Goal: Task Accomplishment & Management: Complete application form

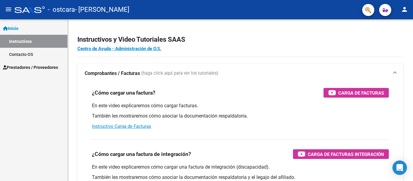
click at [21, 68] on span "Prestadores / Proveedores" at bounding box center [30, 67] width 55 height 7
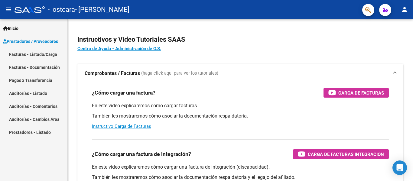
click at [34, 66] on link "Facturas - Documentación" at bounding box center [33, 67] width 67 height 13
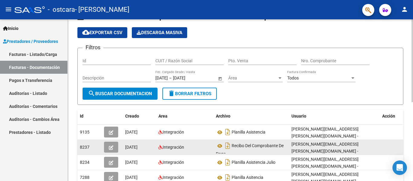
scroll to position [61, 0]
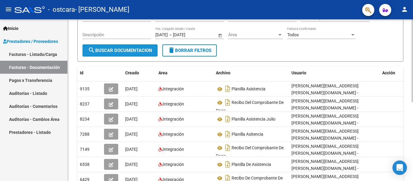
click at [125, 52] on span "search Buscar Documentacion" at bounding box center [120, 50] width 64 height 5
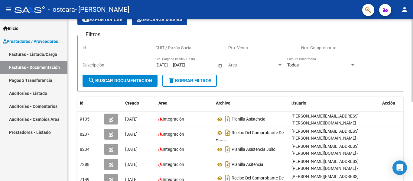
scroll to position [0, 0]
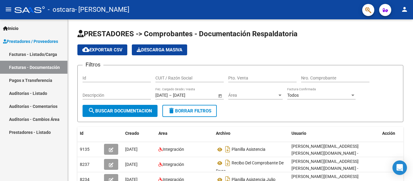
click at [38, 54] on link "Facturas - Listado/Carga" at bounding box center [33, 54] width 67 height 13
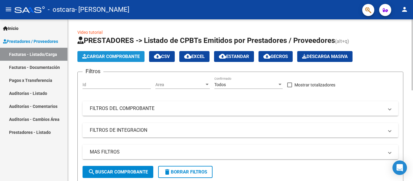
click at [122, 57] on span "Cargar Comprobante" at bounding box center [110, 56] width 57 height 5
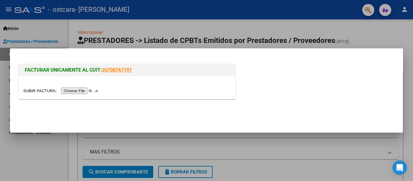
click at [65, 27] on div at bounding box center [206, 90] width 413 height 181
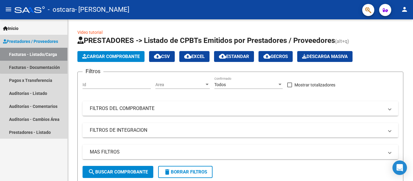
click at [52, 67] on link "Facturas - Documentación" at bounding box center [33, 67] width 67 height 13
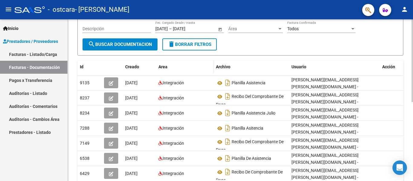
scroll to position [91, 0]
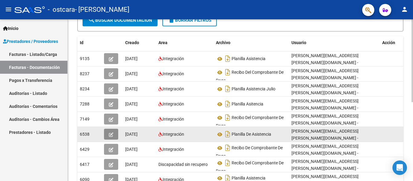
click at [112, 136] on icon "button" at bounding box center [111, 135] width 5 height 5
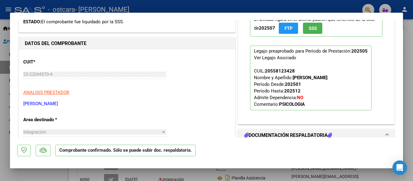
scroll to position [151, 0]
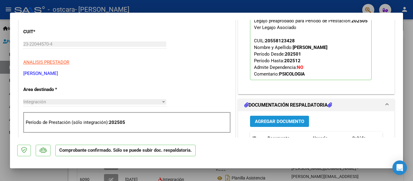
click at [264, 121] on span "Agregar Documento" at bounding box center [279, 121] width 49 height 5
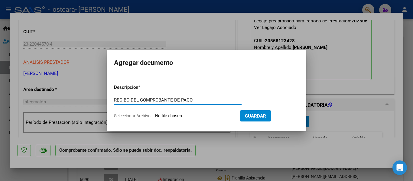
type input "RECIBO DEL COMPROBANTE DE PAGO"
click at [175, 116] on input "Seleccionar Archivo" at bounding box center [195, 116] width 80 height 6
type input "C:\fakepath\RC JUNIO [PERSON_NAME].pdf"
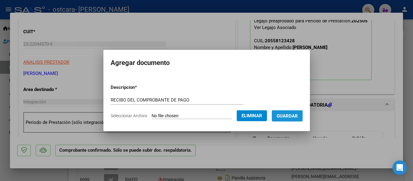
click at [295, 117] on span "Guardar" at bounding box center [287, 115] width 21 height 5
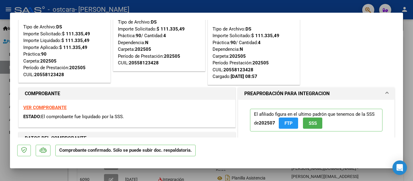
scroll to position [0, 0]
